Goal: Navigation & Orientation: Find specific page/section

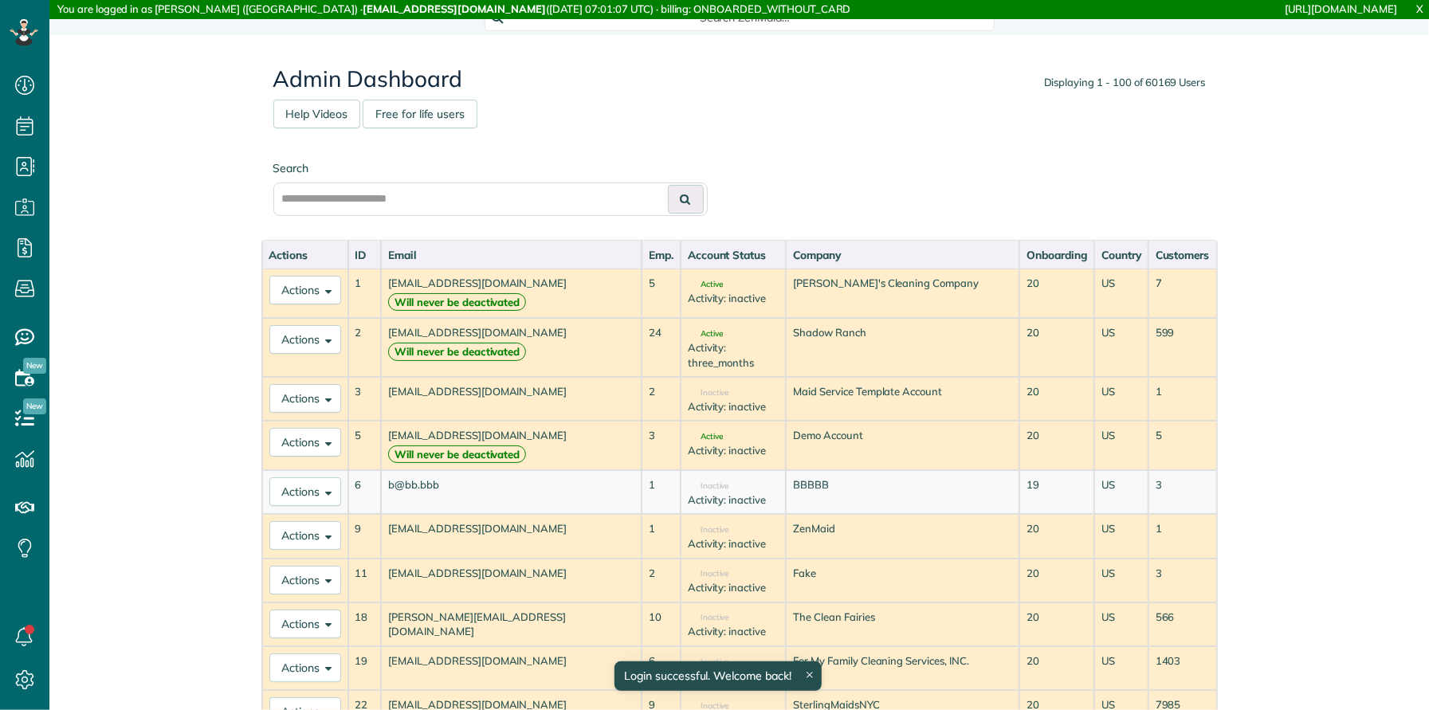
scroll to position [6, 6]
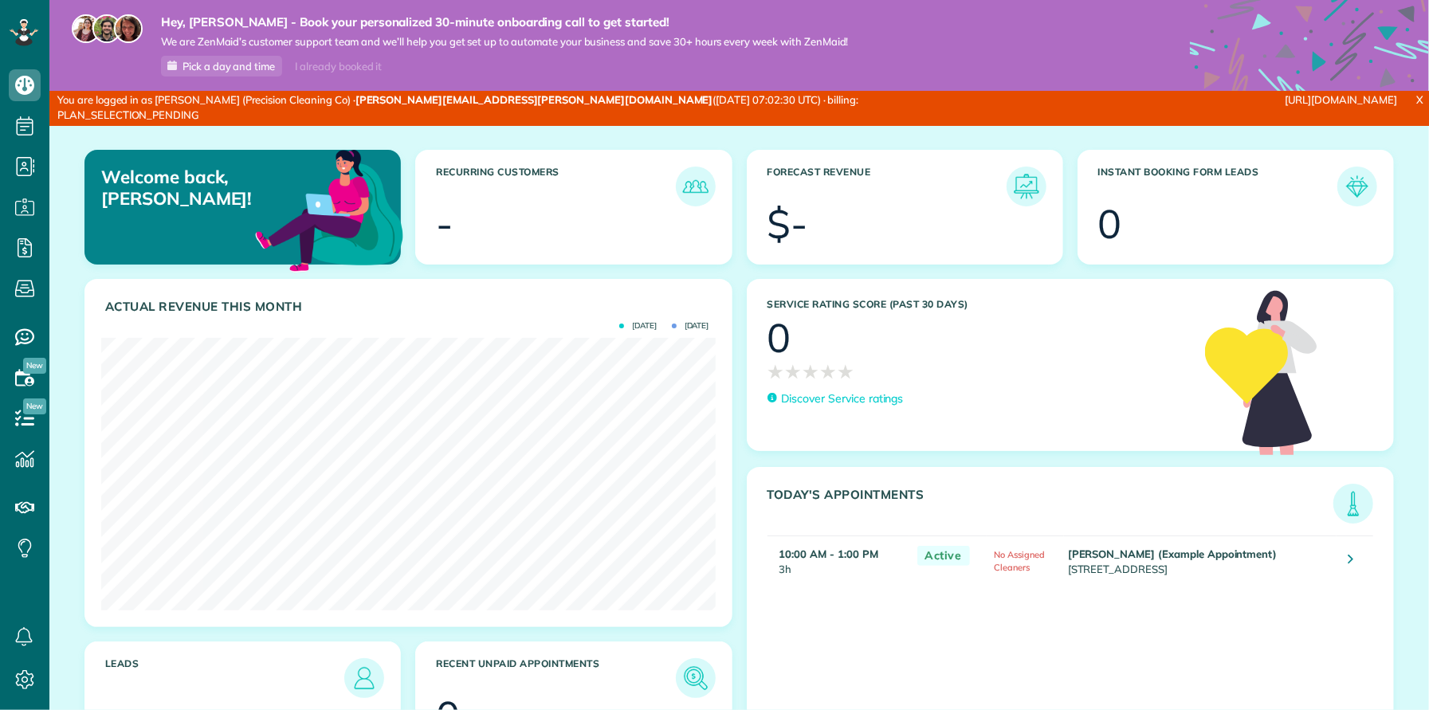
scroll to position [273, 615]
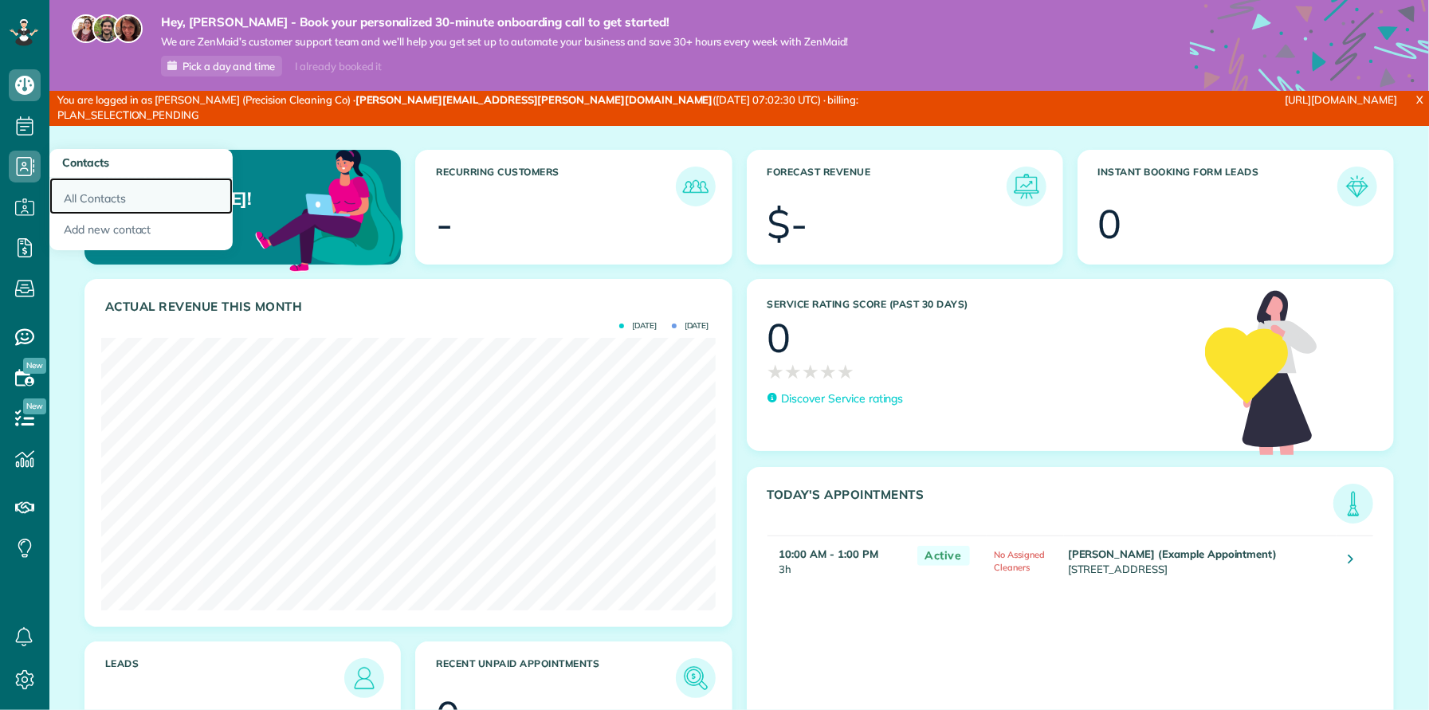
click at [81, 202] on link "All Contacts" at bounding box center [140, 196] width 183 height 37
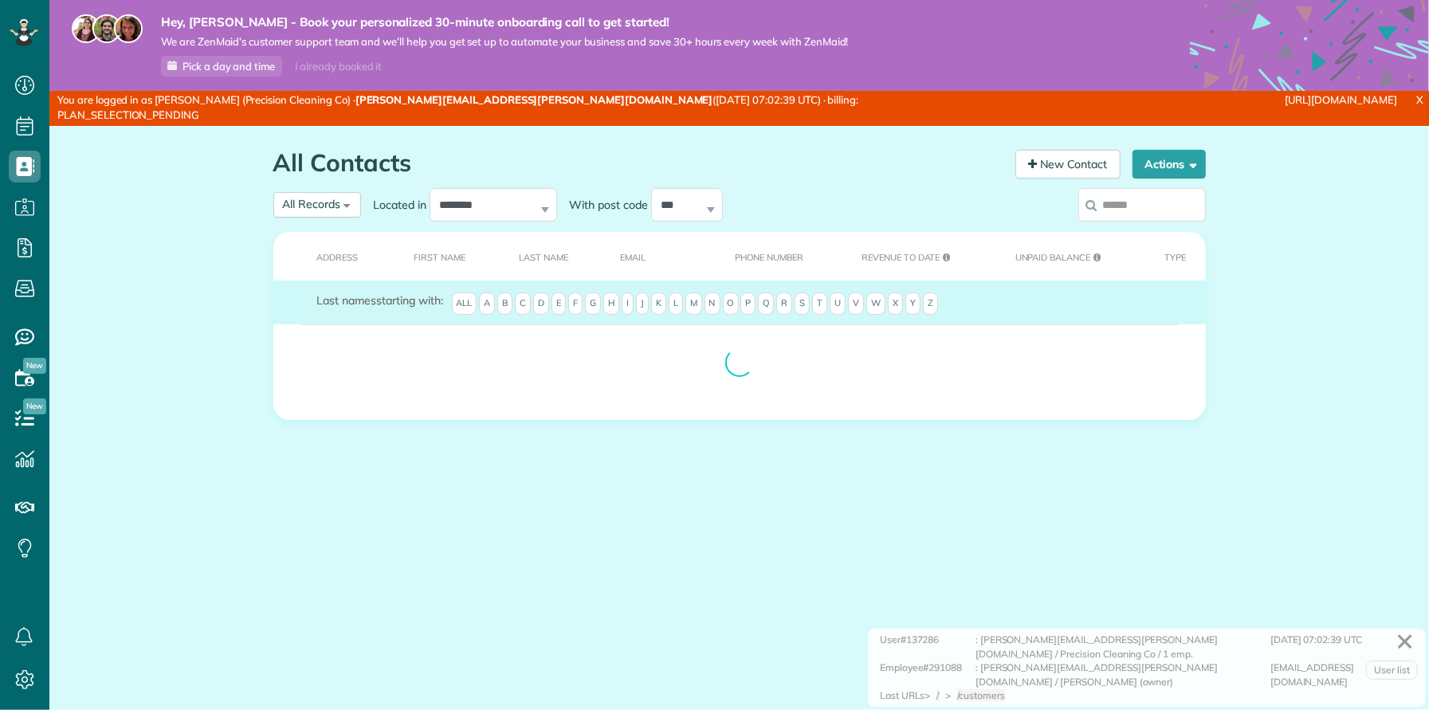
scroll to position [709, 49]
